Goal: Information Seeking & Learning: Learn about a topic

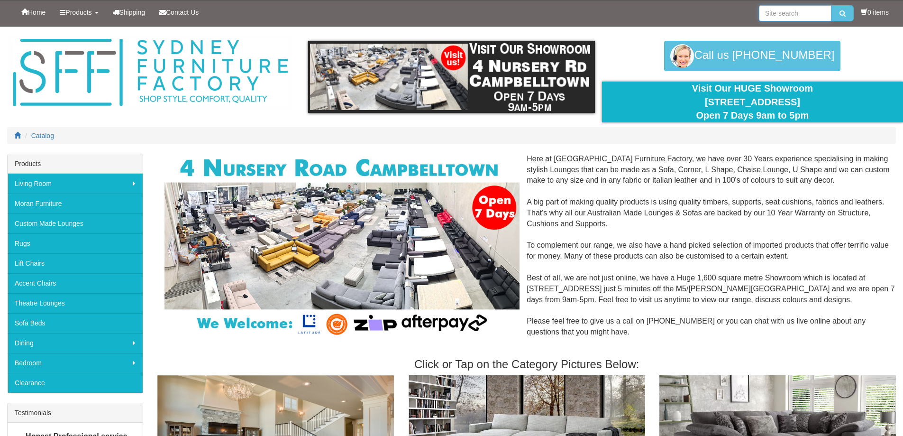
click at [772, 13] on input "search" at bounding box center [795, 13] width 73 height 16
type input "leather chairs"
click at [845, 14] on button "submit" at bounding box center [842, 13] width 22 height 16
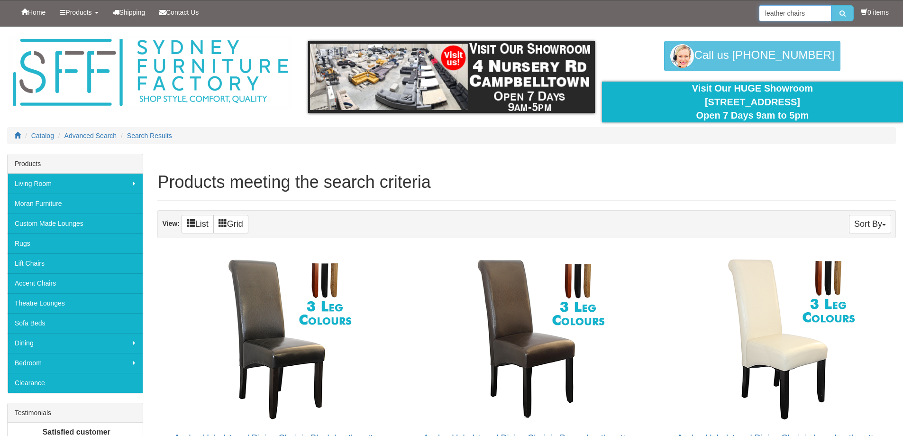
drag, startPoint x: 801, startPoint y: 13, endPoint x: 794, endPoint y: 15, distance: 6.9
click at [794, 15] on input "leather chairs" at bounding box center [795, 13] width 73 height 16
drag, startPoint x: 810, startPoint y: 11, endPoint x: 704, endPoint y: 15, distance: 105.3
click at [717, 15] on div "Home Products Living Room [GEOGRAPHIC_DATA] Sofas Australian Made Lounges Corne…" at bounding box center [451, 13] width 889 height 26
type input "waiting room chairs"
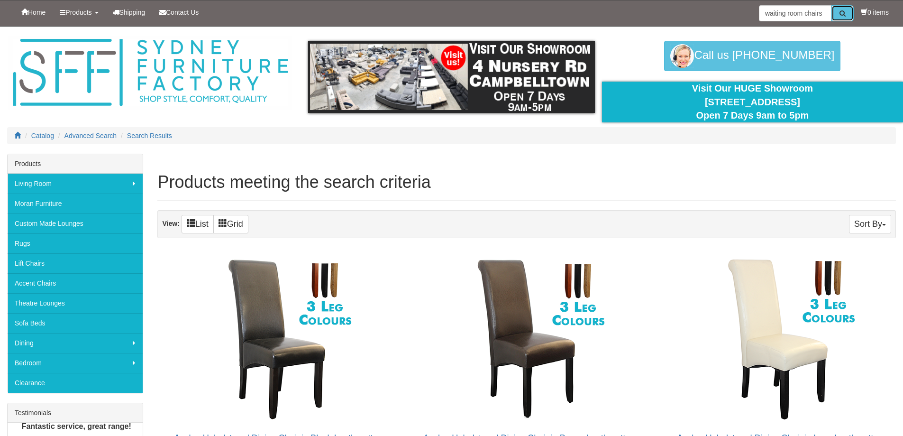
click at [840, 15] on icon "submit" at bounding box center [842, 13] width 6 height 7
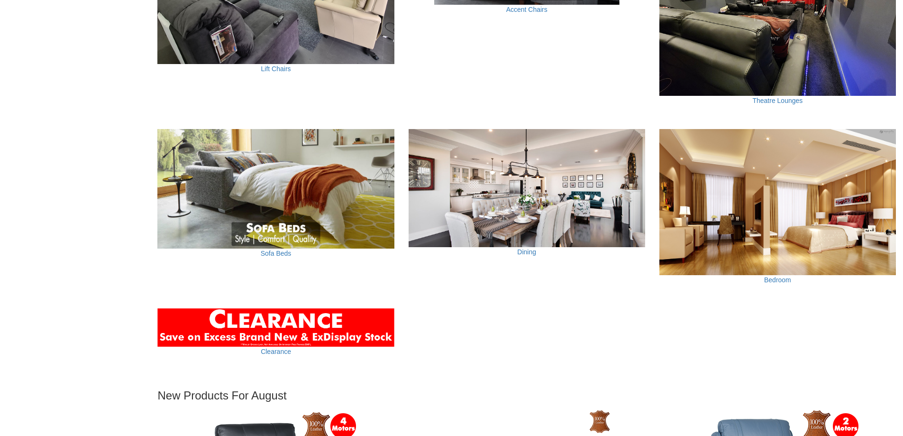
scroll to position [379, 0]
